Goal: Navigation & Orientation: Find specific page/section

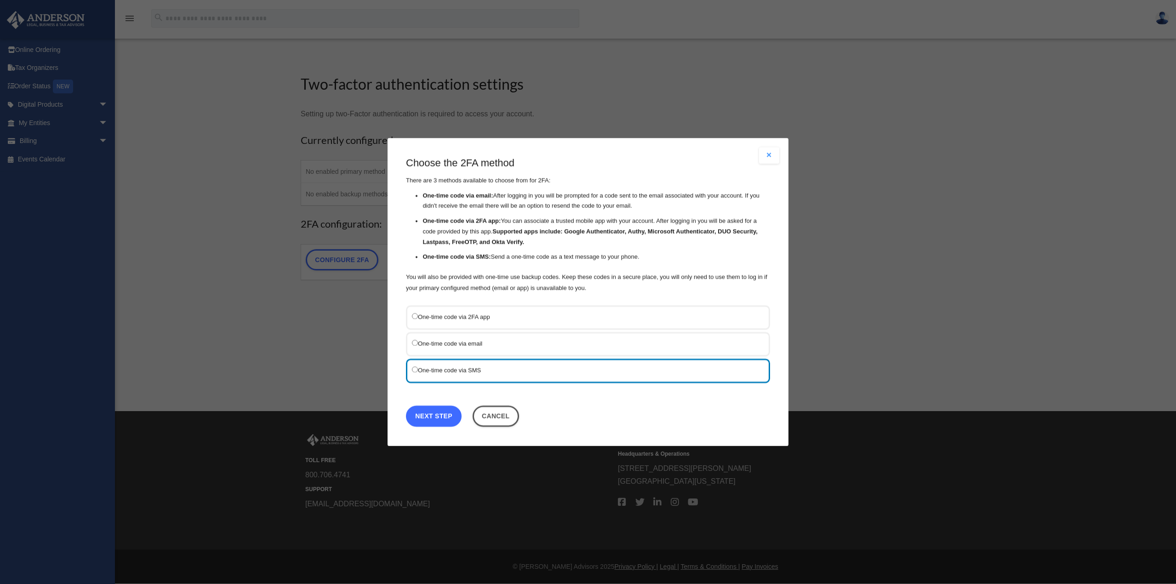
click at [433, 415] on link "Next Step" at bounding box center [434, 415] width 56 height 21
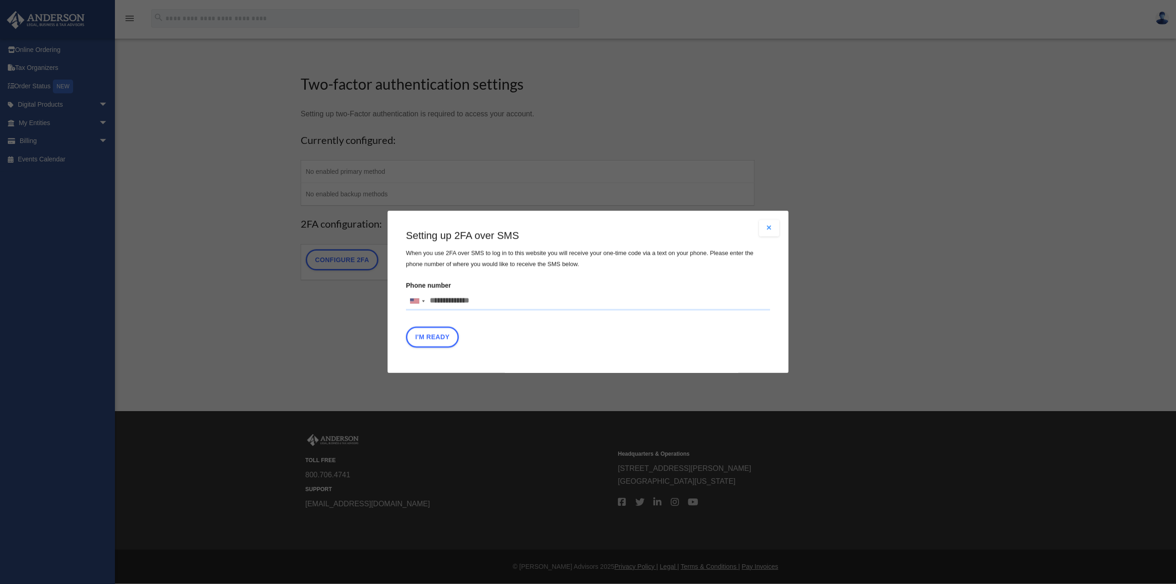
click at [465, 299] on input "Phone number United States +1 United Kingdom +44 Afghanistan (‫افغانستان‬‎) +93…" at bounding box center [588, 301] width 364 height 18
type input "**********"
click at [426, 341] on button "I'm Ready" at bounding box center [432, 337] width 53 height 21
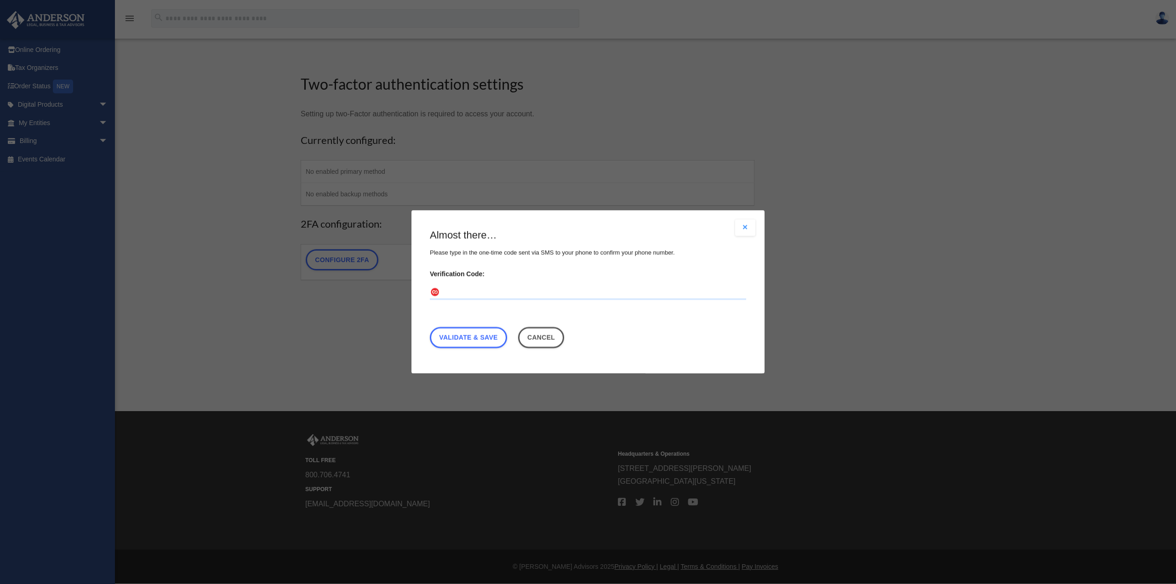
click at [461, 289] on input "Verification Code:" at bounding box center [588, 292] width 316 height 15
click at [458, 293] on input "Verification Code:" at bounding box center [588, 292] width 316 height 15
type input "******"
click at [473, 340] on link "Validate & Save" at bounding box center [468, 337] width 77 height 21
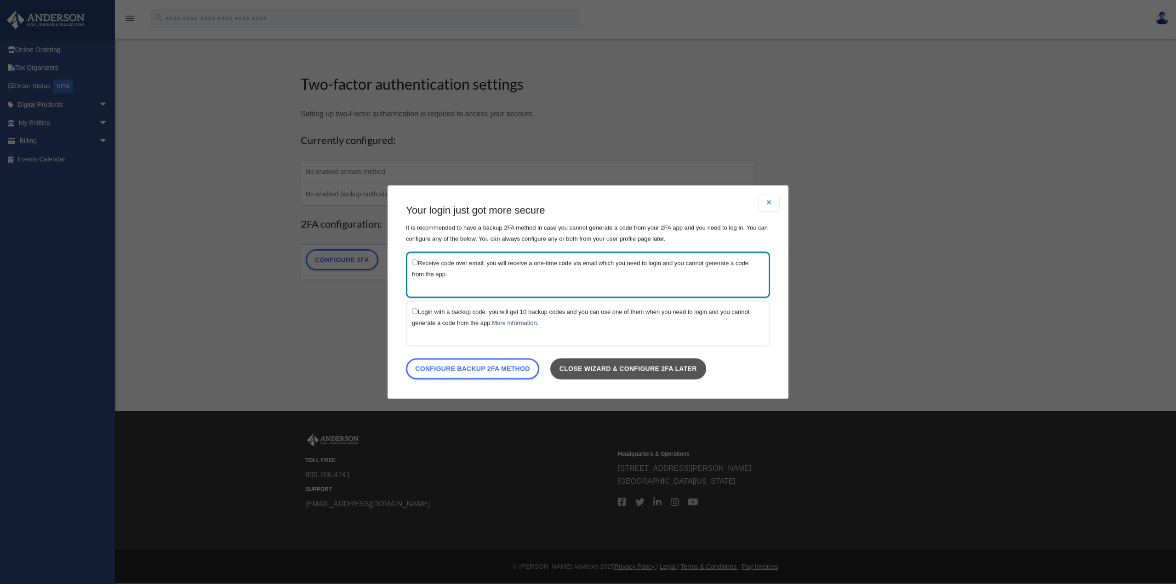
click at [635, 367] on link "Close wizard & configure 2FA later" at bounding box center [628, 368] width 156 height 21
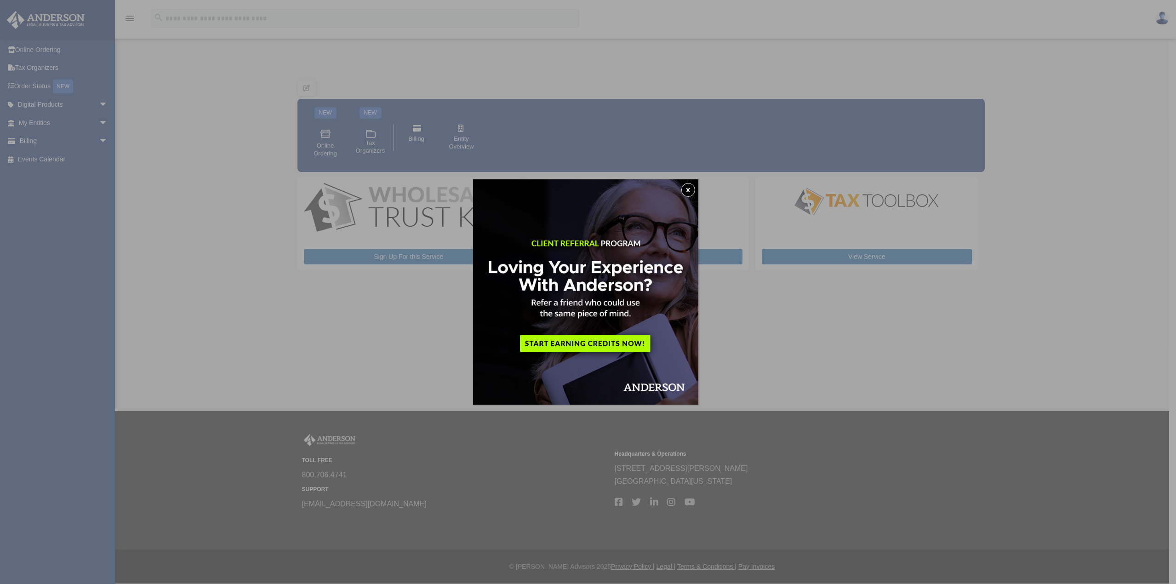
click at [690, 189] on button "x" at bounding box center [688, 190] width 14 height 14
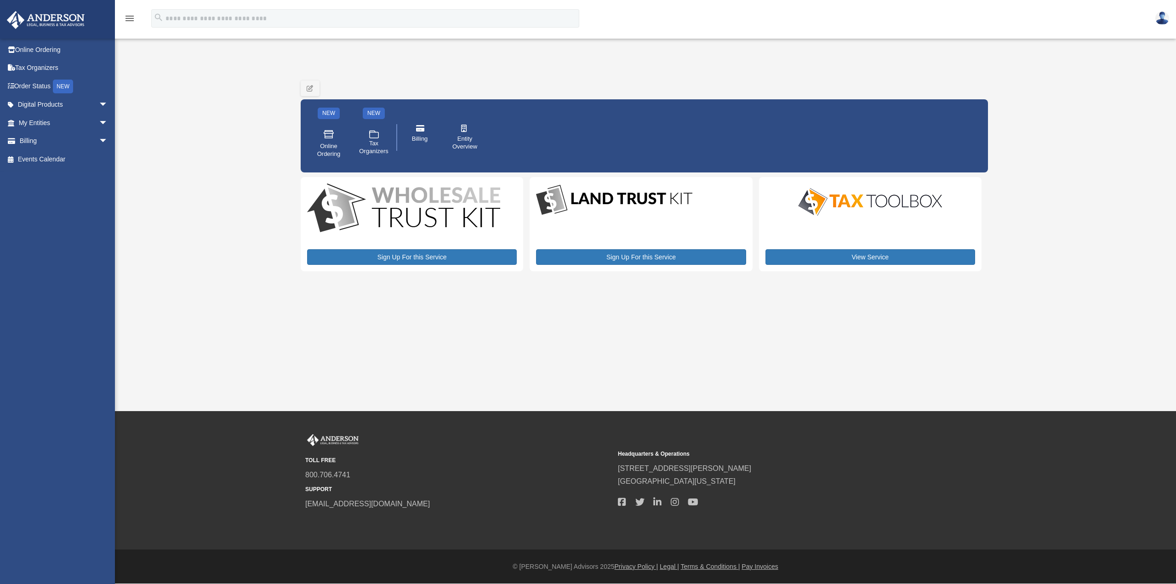
click at [1155, 8] on link at bounding box center [1162, 18] width 28 height 40
click at [1138, 42] on link "[PERSON_NAME][EMAIL_ADDRESS][DOMAIN_NAME]" at bounding box center [1119, 52] width 99 height 37
click at [1156, 22] on img at bounding box center [1162, 17] width 14 height 13
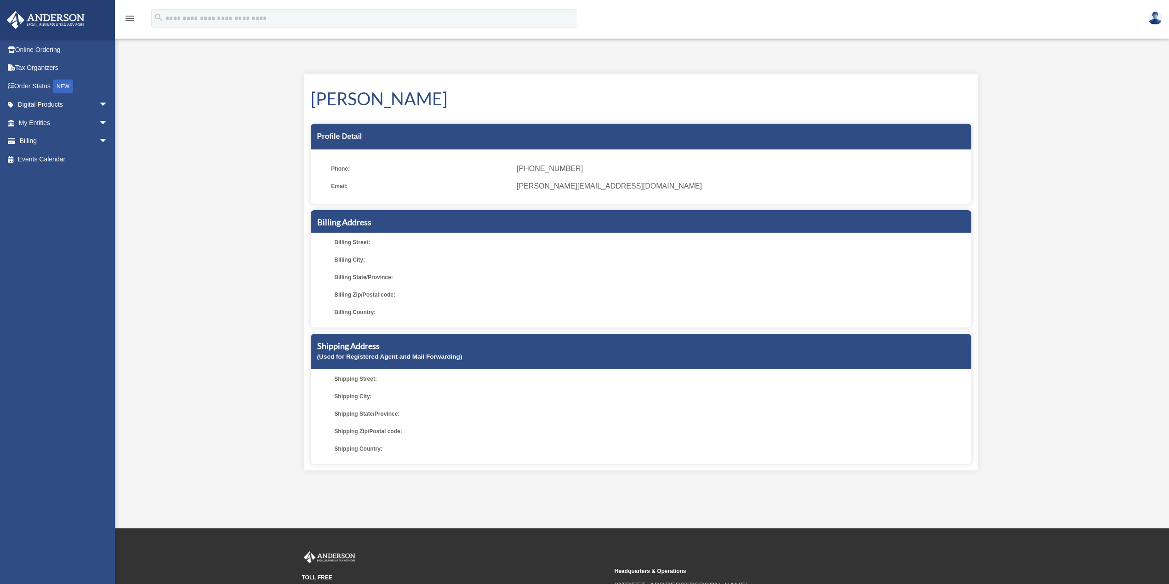
click at [1155, 17] on img at bounding box center [1155, 17] width 14 height 13
click at [1008, 44] on link "Reset Password" at bounding box center [1017, 43] width 92 height 19
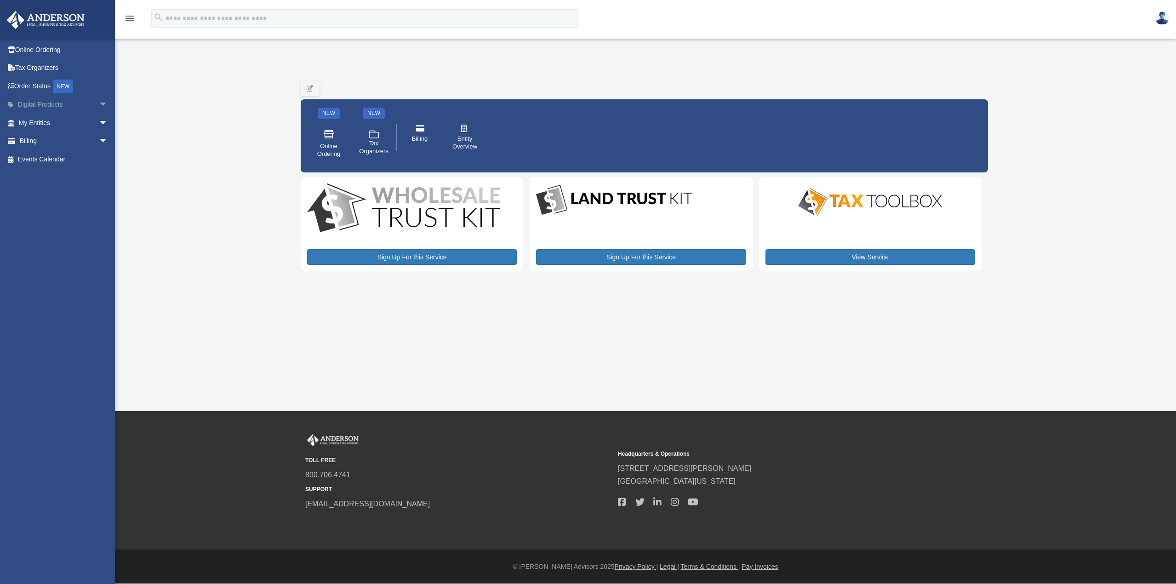
click at [39, 100] on link "Digital Products arrow_drop_down" at bounding box center [63, 105] width 115 height 18
click at [77, 144] on link "Billing arrow_drop_down" at bounding box center [63, 141] width 115 height 18
click at [99, 121] on span "arrow_drop_down" at bounding box center [108, 123] width 18 height 19
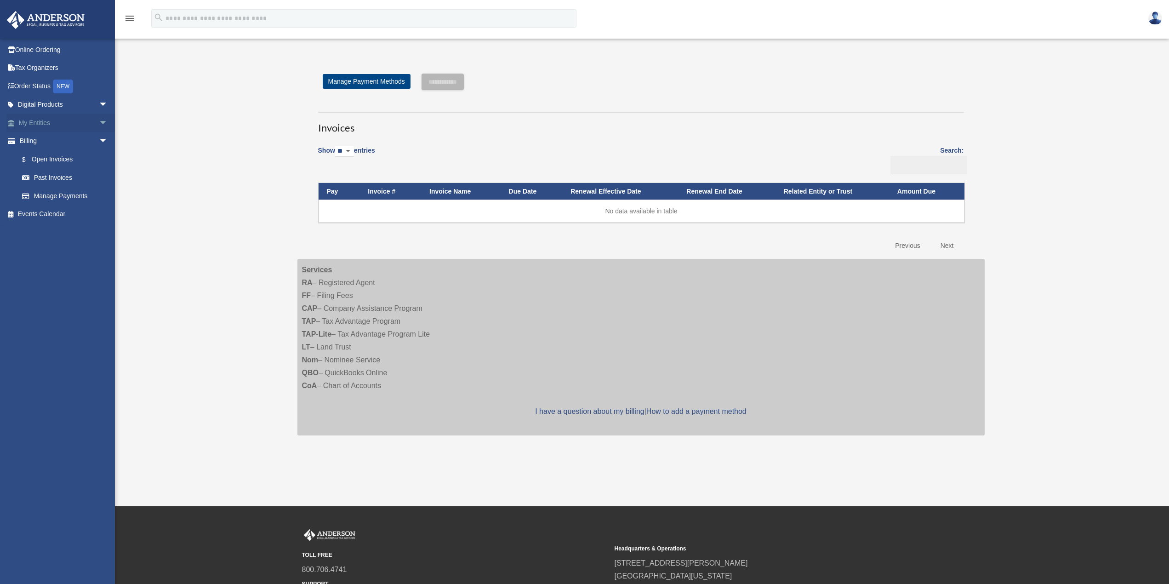
click at [36, 125] on link "My Entities arrow_drop_down" at bounding box center [63, 123] width 115 height 18
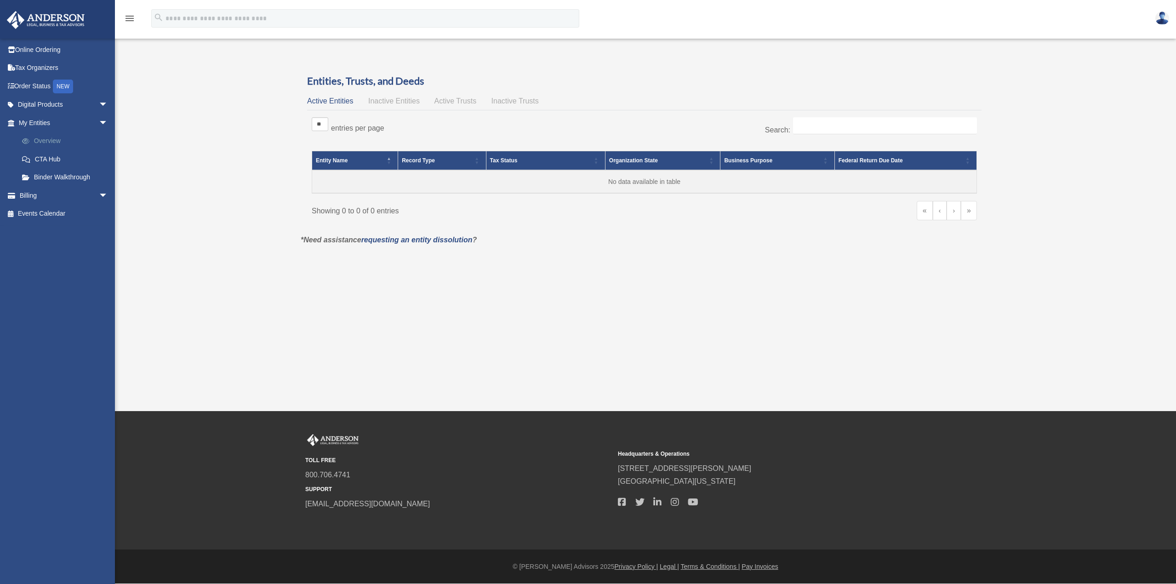
click at [47, 144] on link "Overview" at bounding box center [67, 141] width 109 height 18
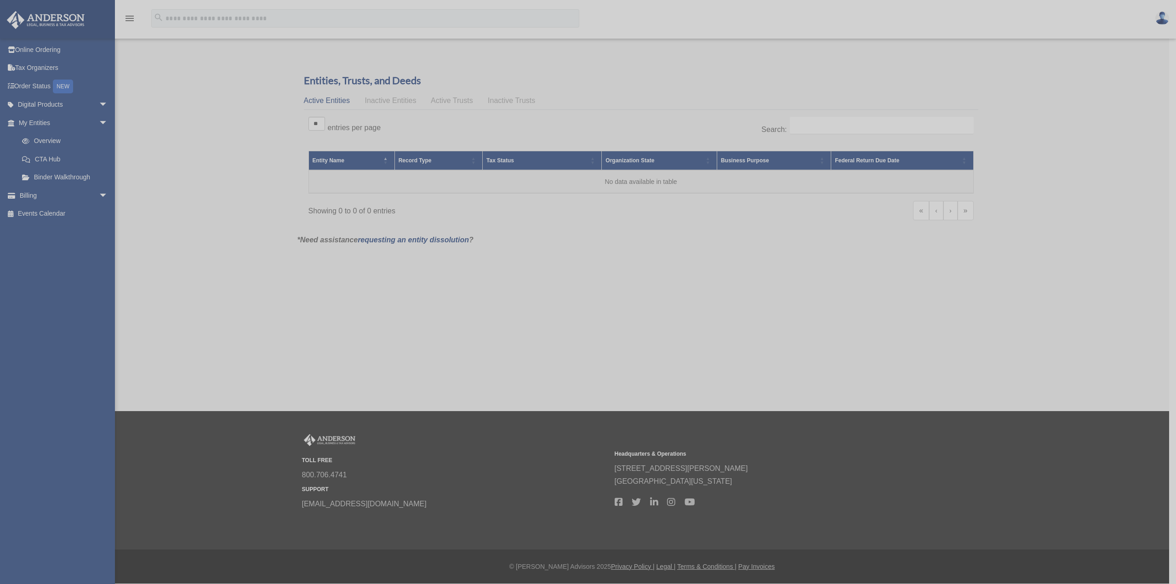
click at [44, 140] on div "x" at bounding box center [588, 292] width 1176 height 584
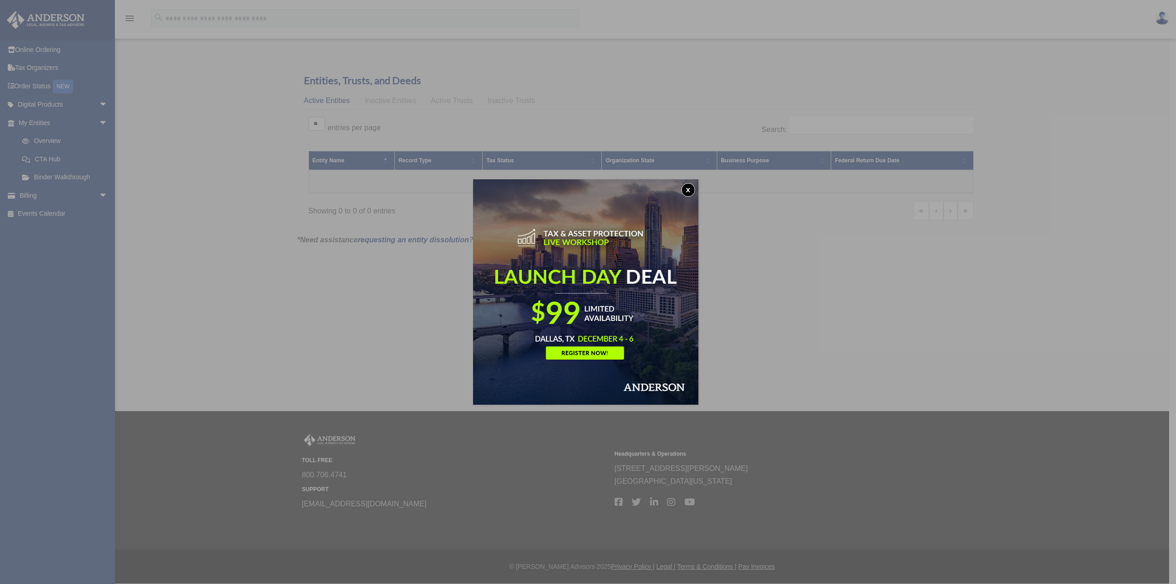
click at [690, 191] on button "x" at bounding box center [688, 190] width 14 height 14
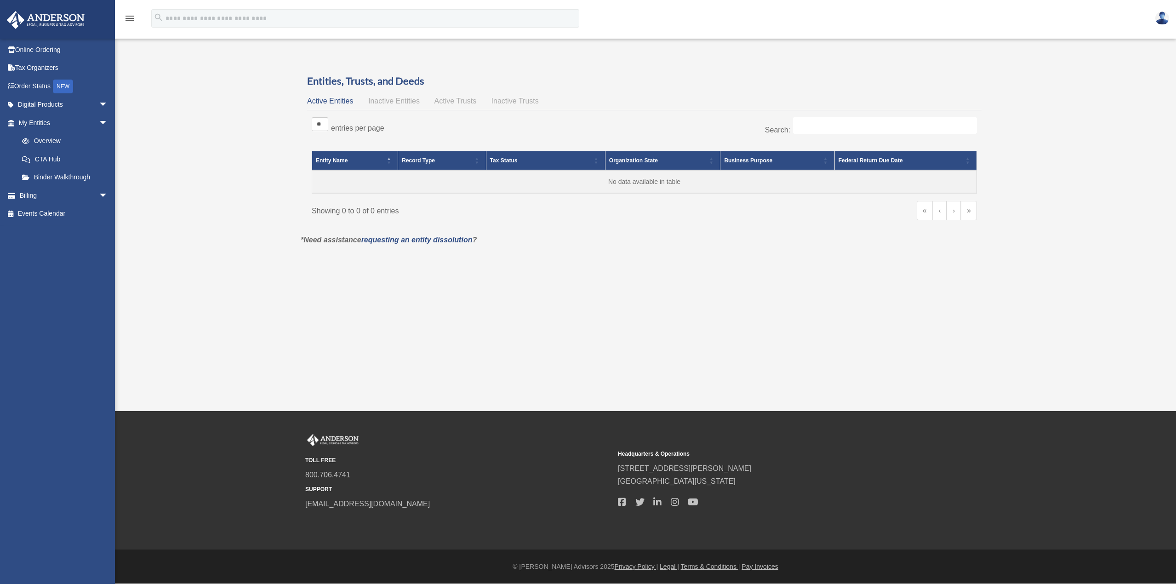
click at [43, 17] on img at bounding box center [45, 20] width 83 height 18
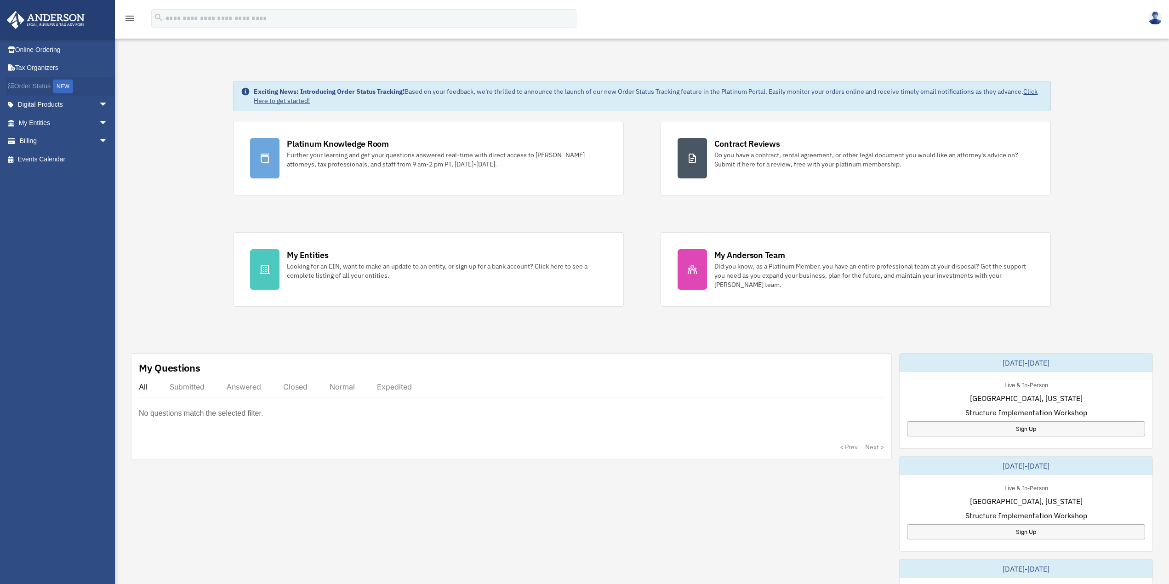
click at [25, 80] on link "Order Status NEW" at bounding box center [63, 86] width 115 height 19
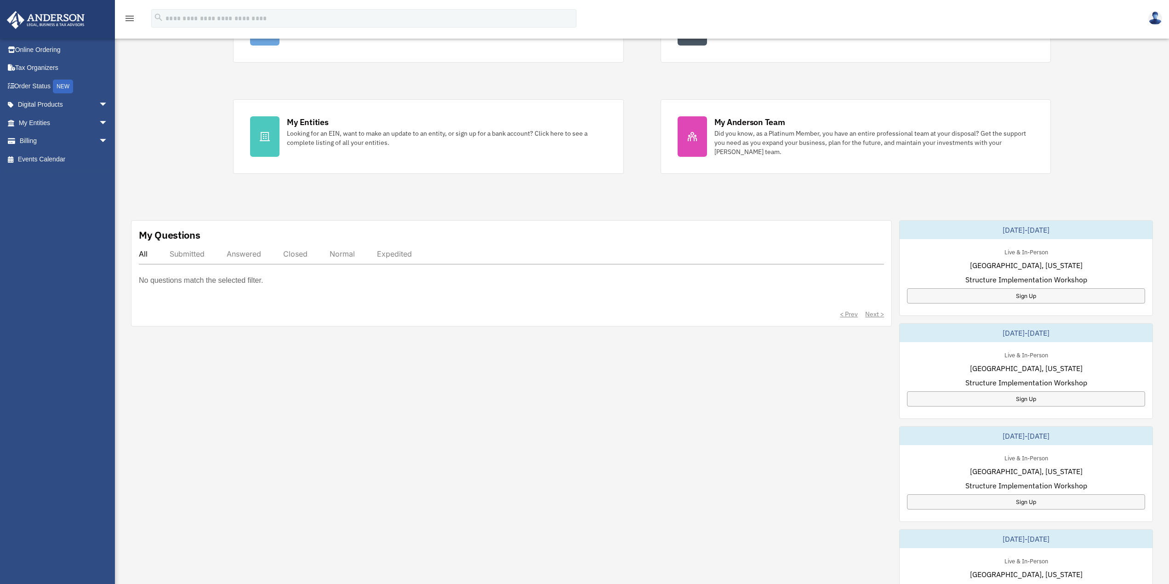
scroll to position [138, 0]
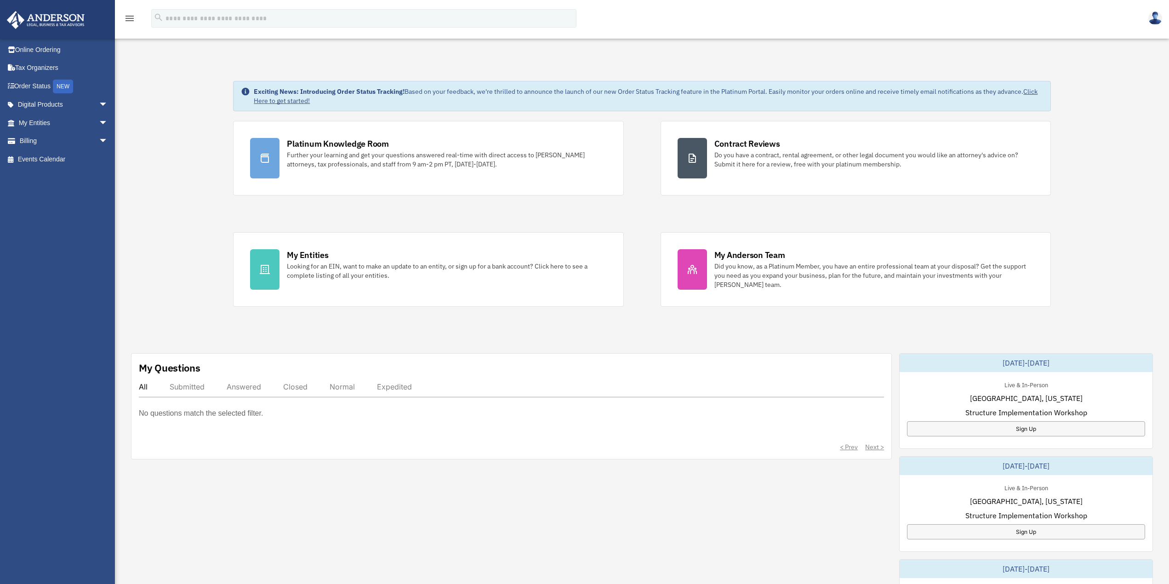
click at [128, 21] on icon "menu" at bounding box center [129, 18] width 11 height 11
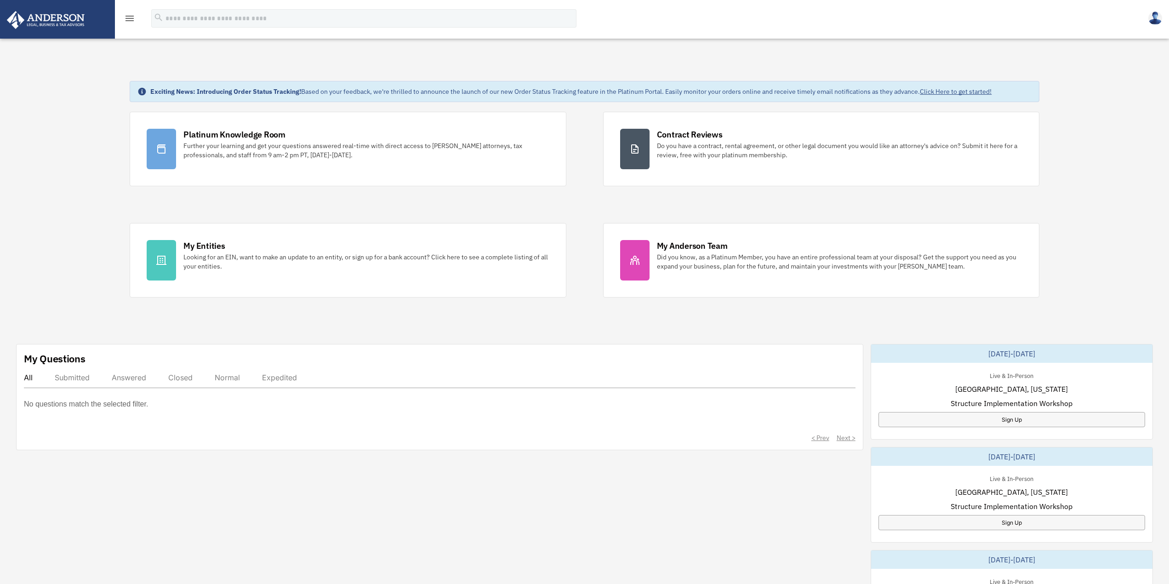
click at [128, 21] on icon "menu" at bounding box center [129, 18] width 11 height 11
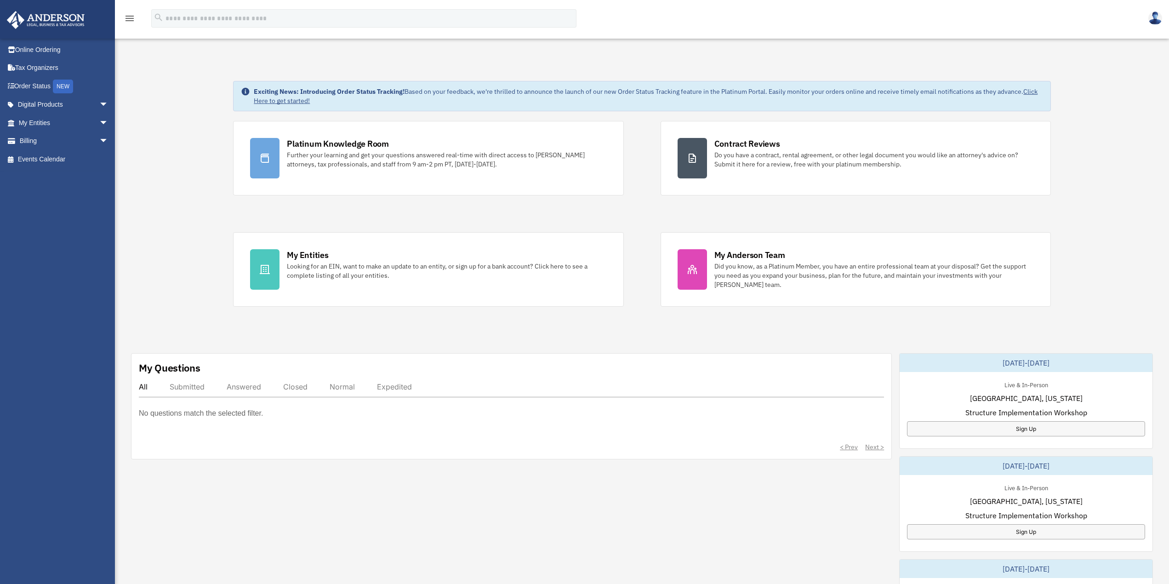
click at [1152, 17] on img at bounding box center [1155, 17] width 14 height 13
click at [1063, 42] on link "[PERSON_NAME][EMAIL_ADDRESS][DOMAIN_NAME]" at bounding box center [1112, 52] width 99 height 37
click at [1153, 15] on img at bounding box center [1155, 17] width 14 height 13
click at [37, 66] on link "Tax Organizers" at bounding box center [63, 68] width 115 height 18
click at [53, 158] on link "Events Calendar" at bounding box center [63, 159] width 115 height 18
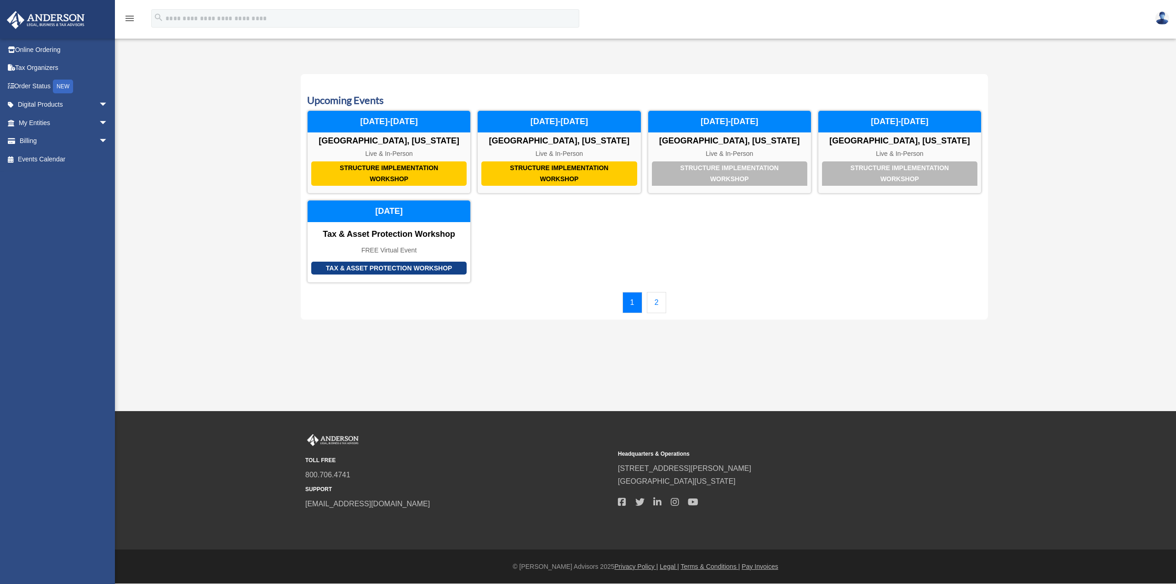
click at [43, 68] on link "Tax Organizers" at bounding box center [63, 68] width 115 height 18
